Goal: Check status: Check status

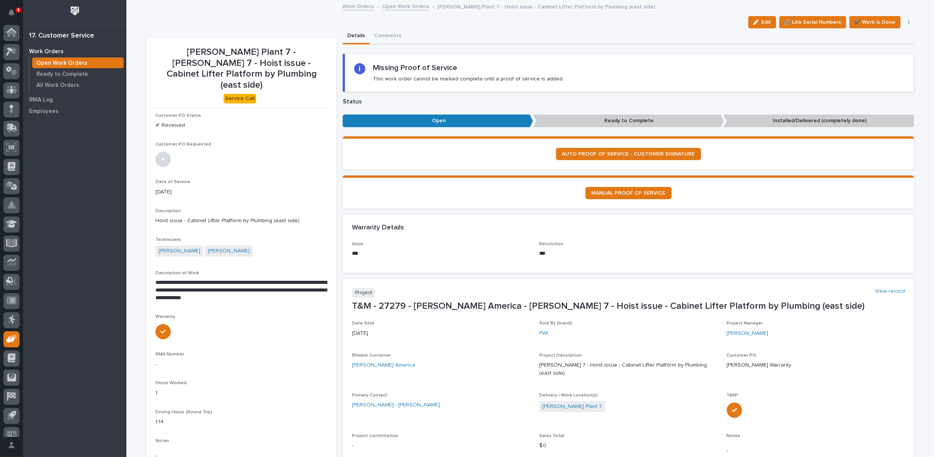
scroll to position [8, 0]
click at [396, 5] on link "Open Work Orders" at bounding box center [406, 6] width 47 height 9
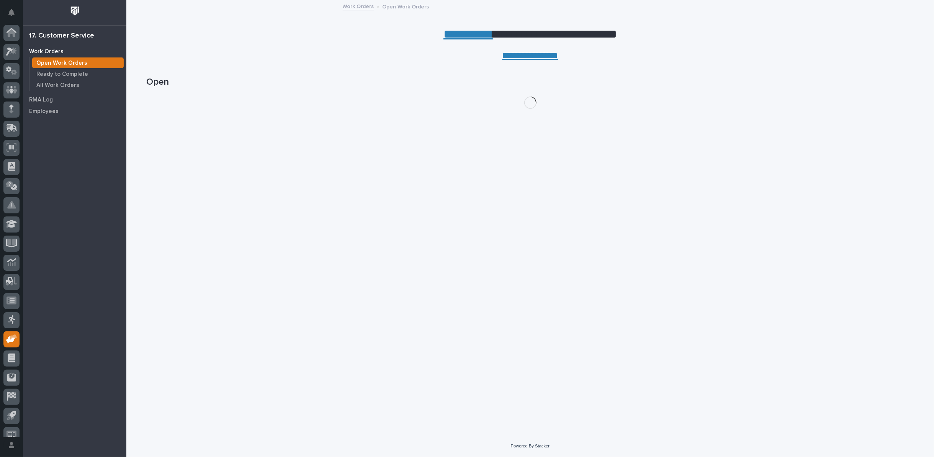
scroll to position [8, 0]
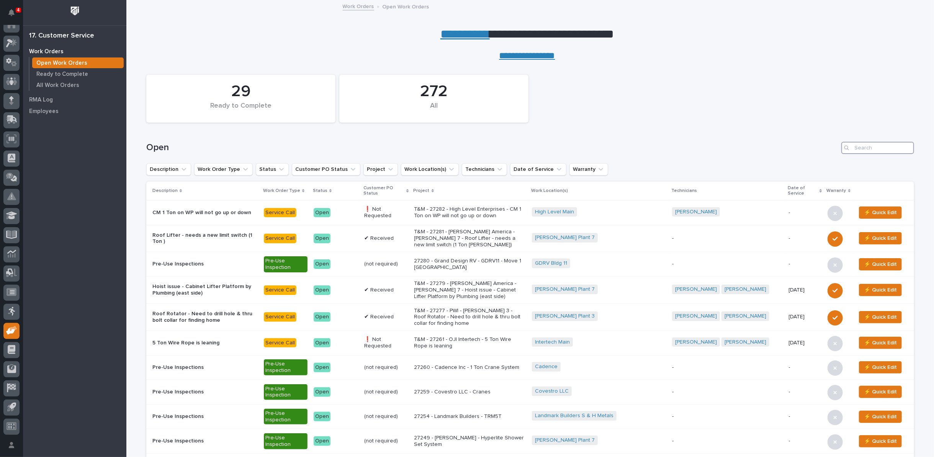
click at [865, 148] on input "Search" at bounding box center [878, 148] width 73 height 12
type input "26804"
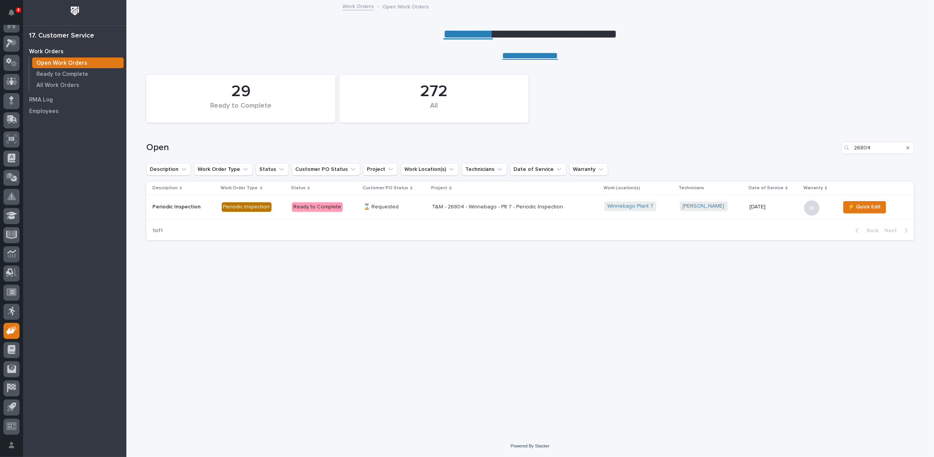
click at [457, 212] on div "T&M - 26804 - Winnebago - Plt 7 - Periodic Inspection" at bounding box center [515, 207] width 166 height 13
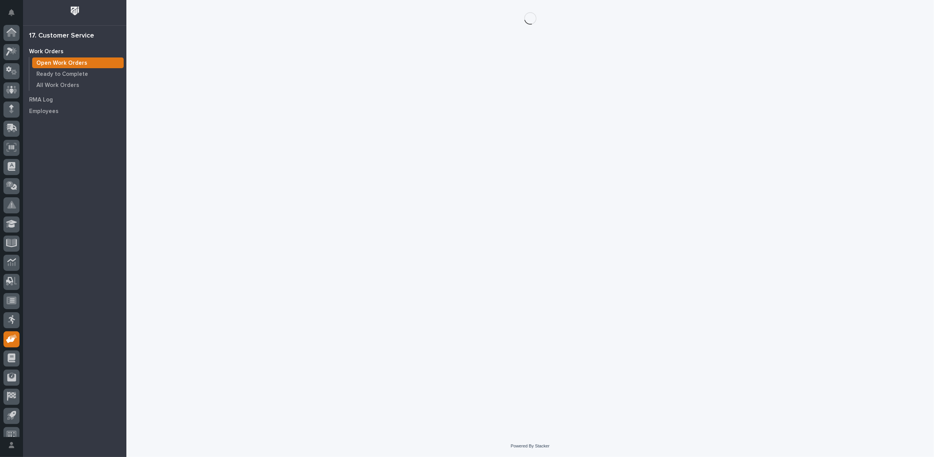
scroll to position [8, 0]
